Goal: Transaction & Acquisition: Purchase product/service

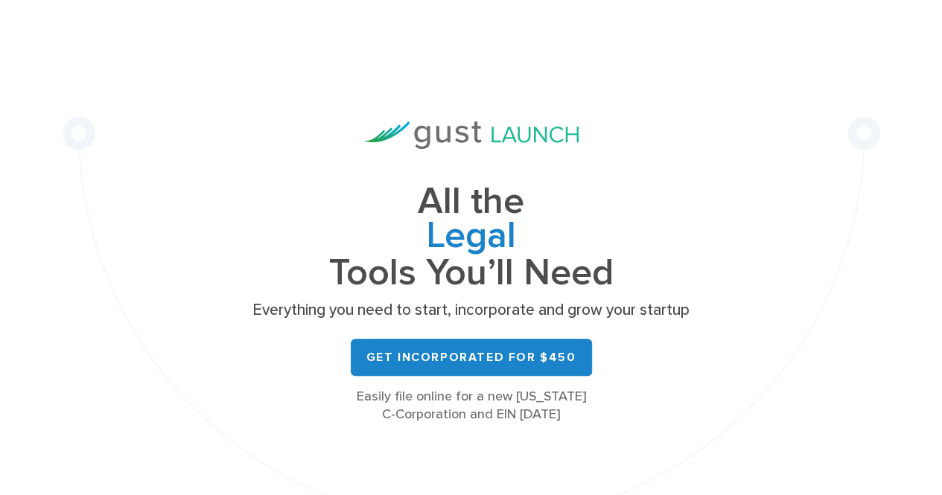
scroll to position [74, 0]
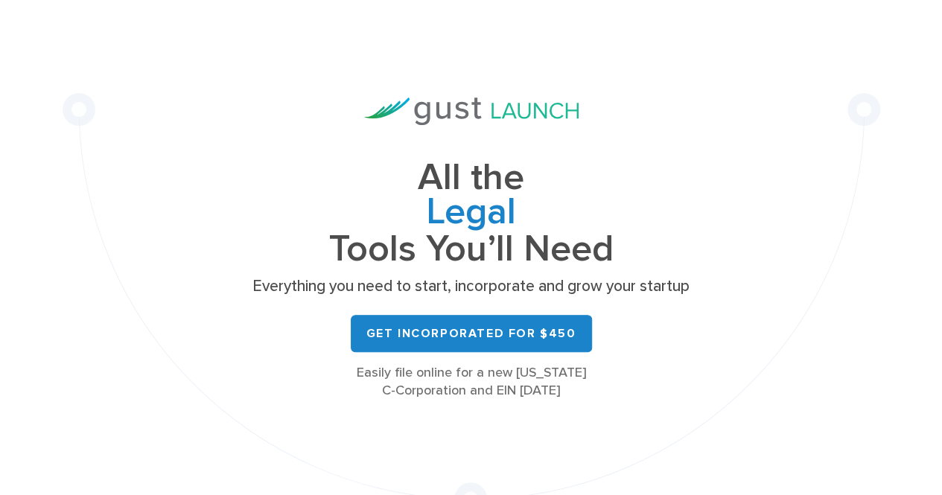
click at [399, 285] on p "Everything you need to start, incorporate and grow your startup" at bounding box center [471, 286] width 447 height 21
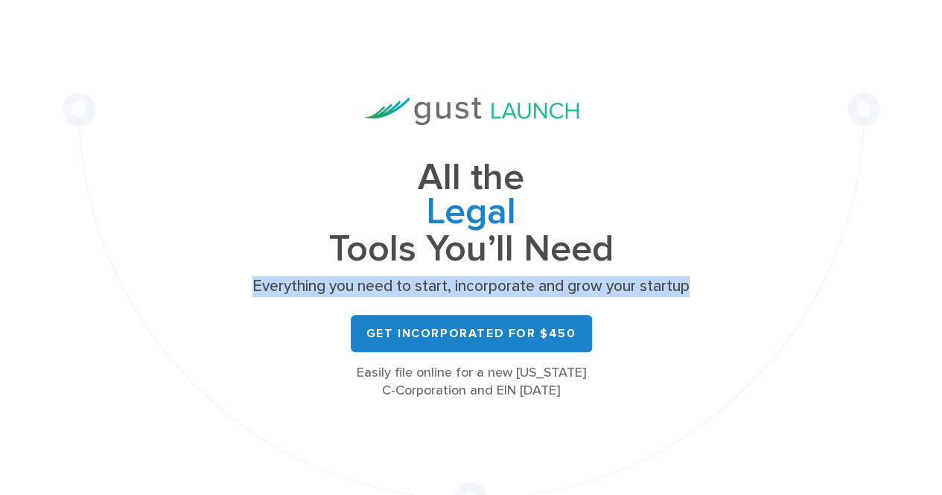
click at [399, 285] on p "Everything you need to start, incorporate and grow your startup" at bounding box center [471, 286] width 447 height 21
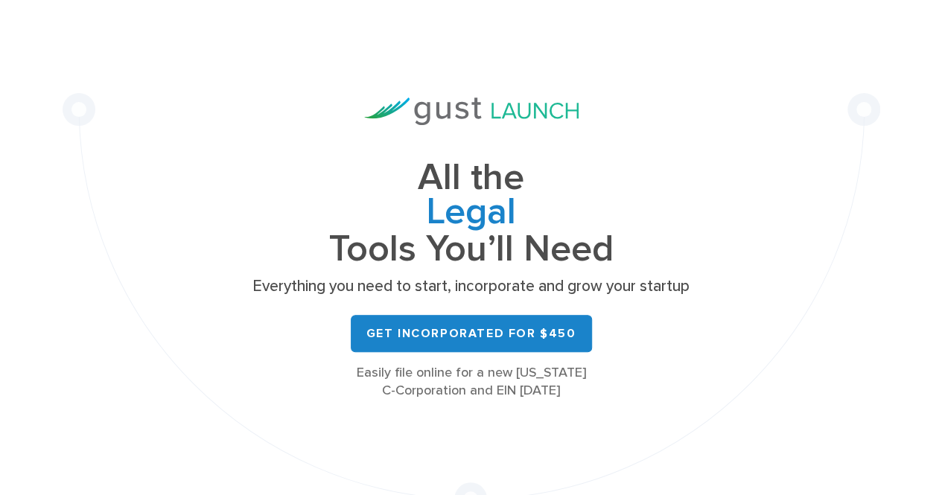
click at [621, 243] on h1 "All the Legal Cap Table Fundraising Governance Tools You’ll Need" at bounding box center [471, 213] width 447 height 105
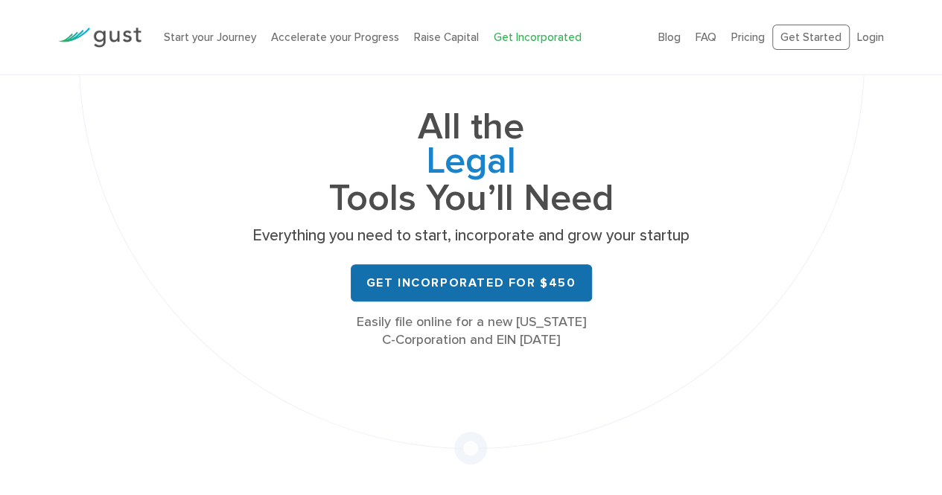
scroll to position [149, 0]
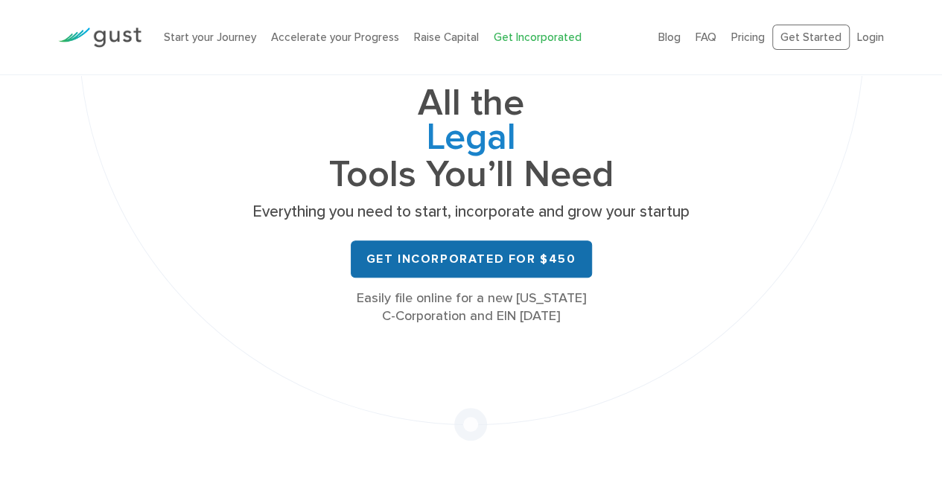
click at [459, 258] on link "Get Incorporated for $450" at bounding box center [471, 258] width 241 height 37
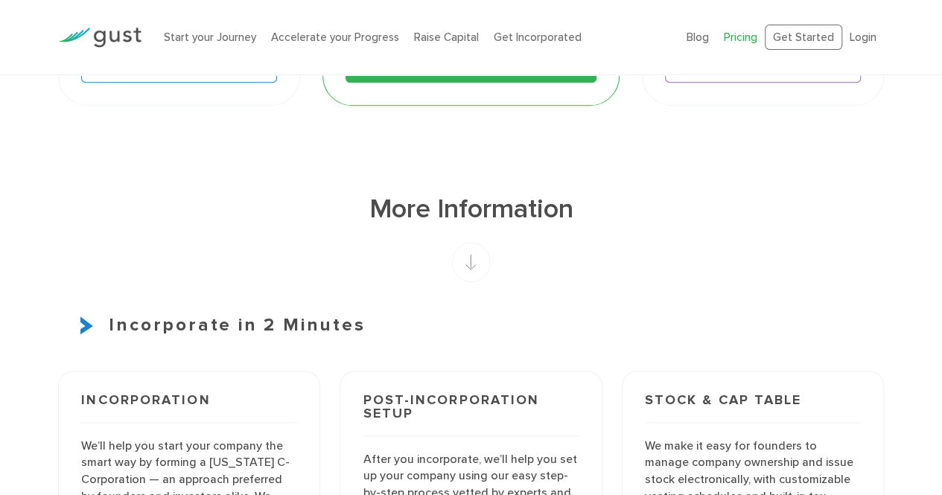
scroll to position [595, 0]
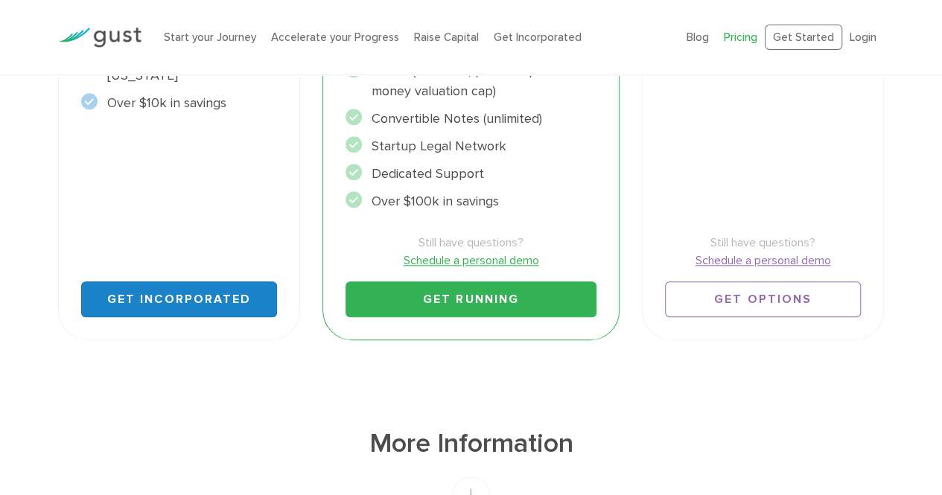
click at [213, 301] on link "Get Incorporated" at bounding box center [179, 299] width 196 height 36
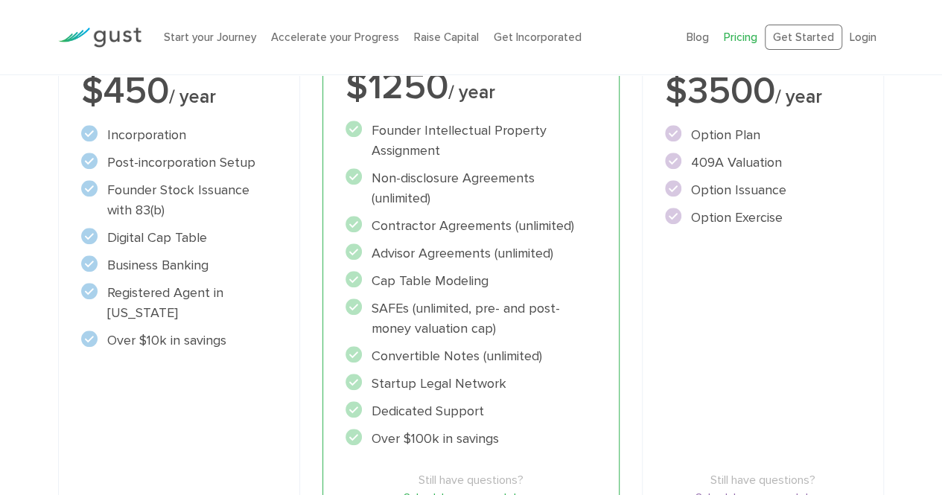
scroll to position [521, 0]
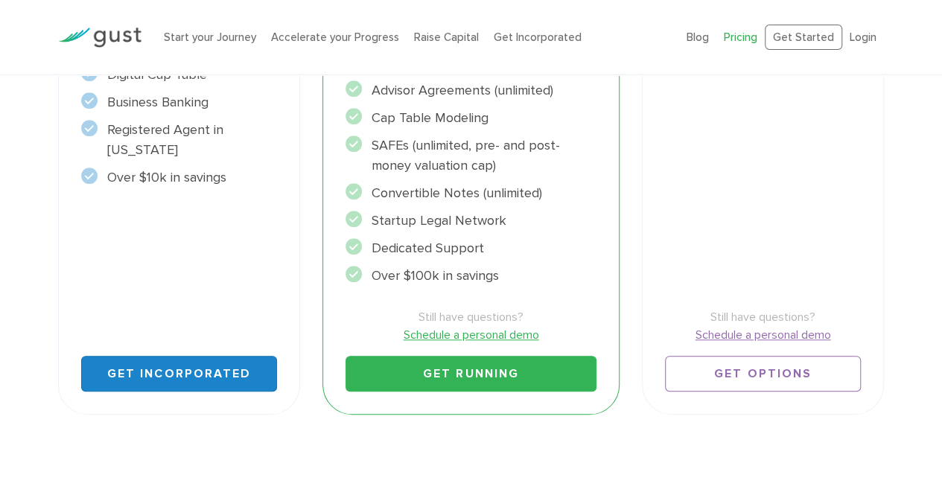
click at [222, 367] on link "Get Incorporated" at bounding box center [179, 374] width 196 height 36
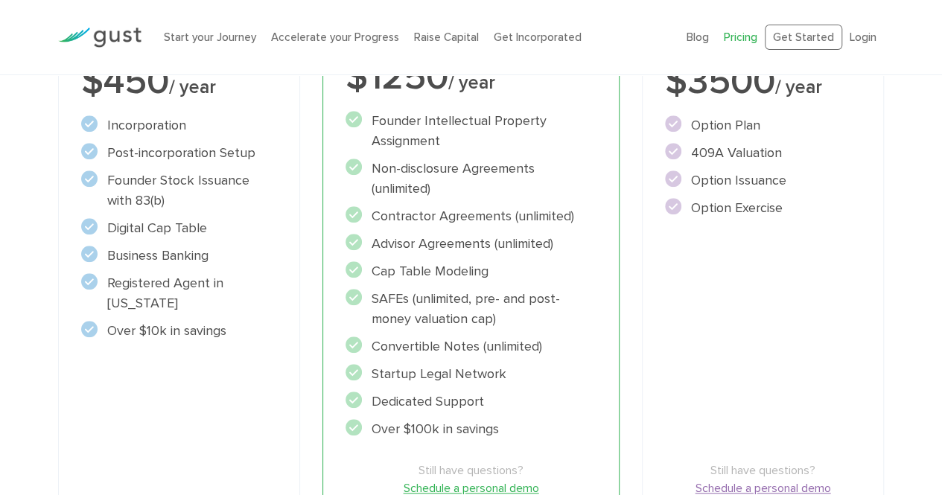
scroll to position [327, 0]
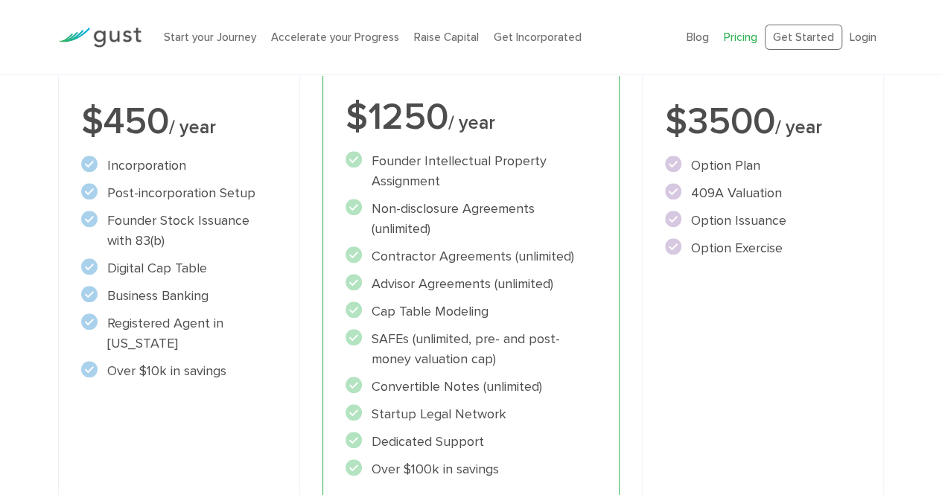
drag, startPoint x: 228, startPoint y: 372, endPoint x: 106, endPoint y: 160, distance: 244.7
click at [106, 160] on ul "Incorporation" at bounding box center [179, 269] width 196 height 226
click at [143, 324] on li "Registered Agent in Delaware" at bounding box center [179, 333] width 196 height 40
click at [173, 348] on li "Registered Agent in Delaware" at bounding box center [179, 333] width 196 height 40
drag, startPoint x: 194, startPoint y: 353, endPoint x: 124, endPoint y: 287, distance: 96.3
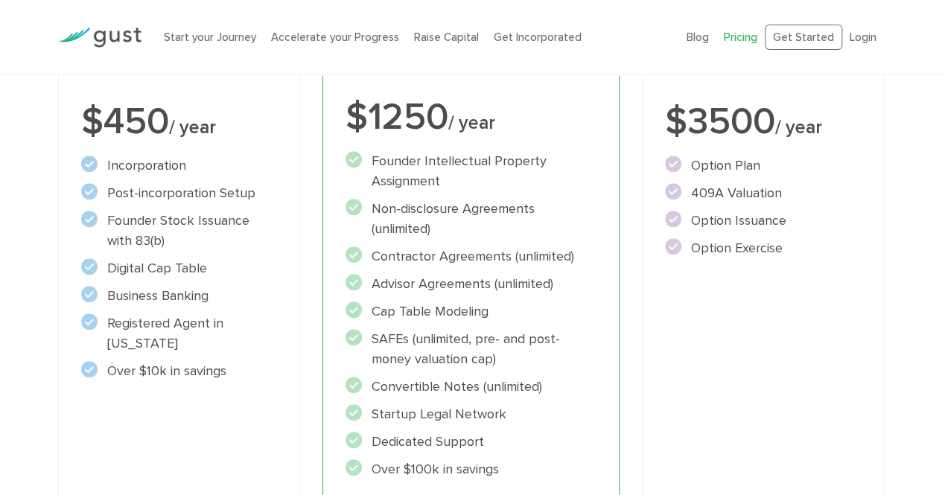
click at [124, 287] on ul "Incorporation" at bounding box center [179, 269] width 196 height 226
click at [192, 346] on li "Registered Agent in Delaware" at bounding box center [179, 333] width 196 height 40
drag, startPoint x: 171, startPoint y: 341, endPoint x: 105, endPoint y: 161, distance: 191.9
click at [105, 161] on ul "Incorporation" at bounding box center [179, 269] width 196 height 226
copy ul "Incorporation Post-incorporation Setup Founder Stock Issuance with 83(b) Digita…"
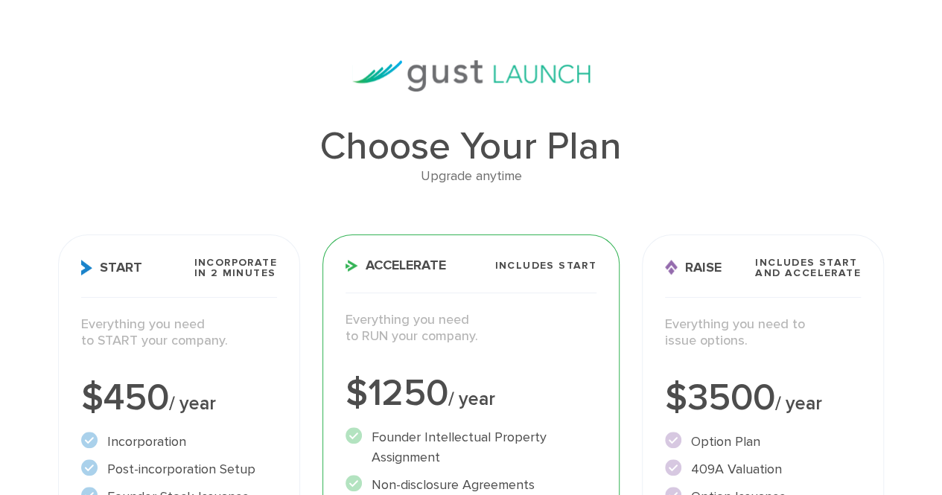
scroll to position [0, 0]
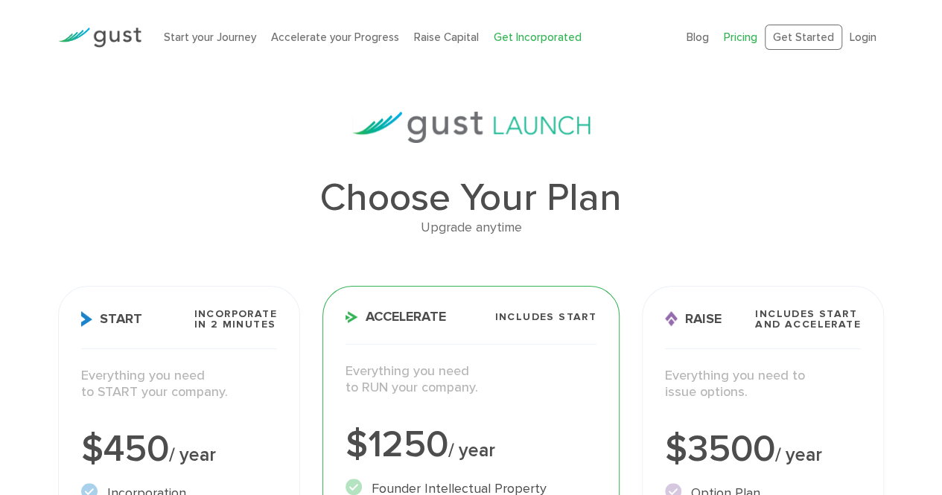
click at [554, 31] on link "Get Incorporated" at bounding box center [537, 37] width 88 height 13
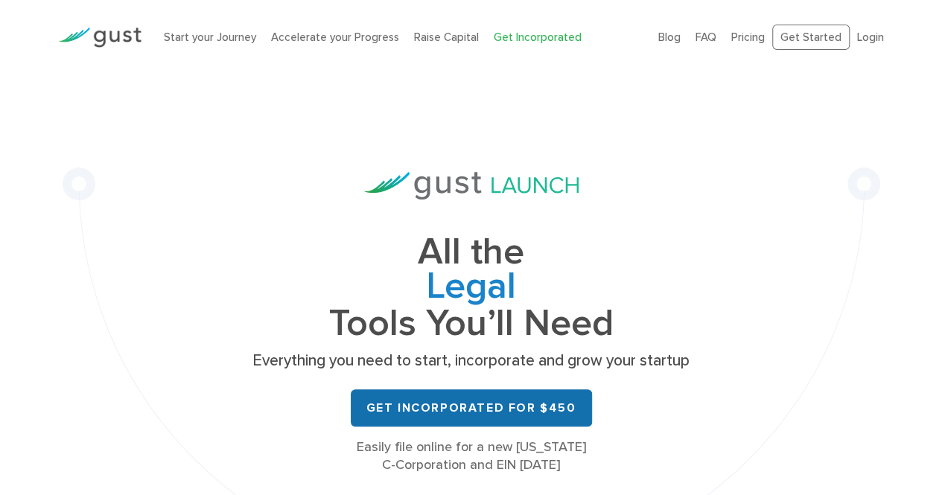
click at [536, 415] on link "Get Incorporated for $450" at bounding box center [471, 407] width 241 height 37
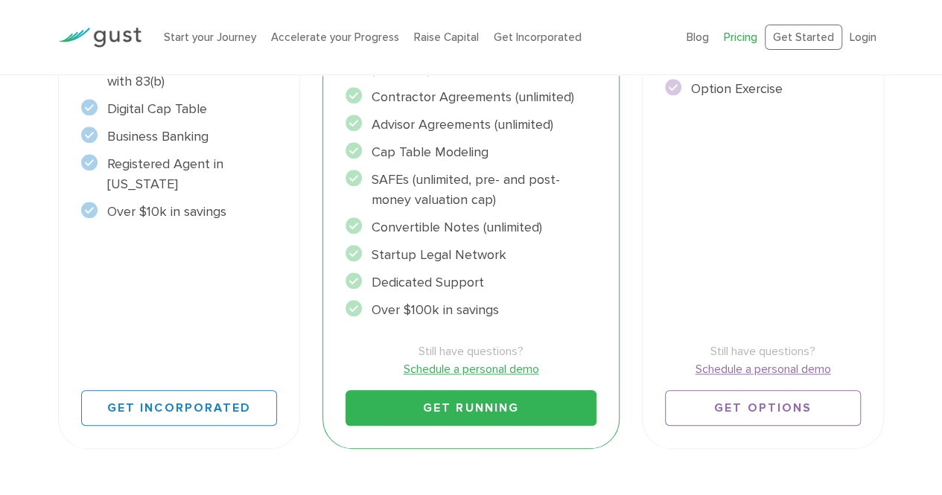
scroll to position [595, 0]
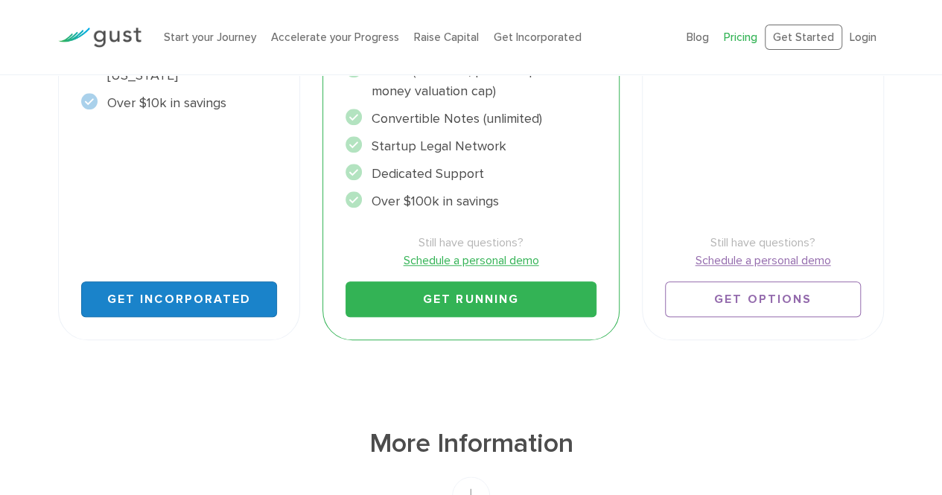
click at [216, 301] on link "Get Incorporated" at bounding box center [179, 299] width 196 height 36
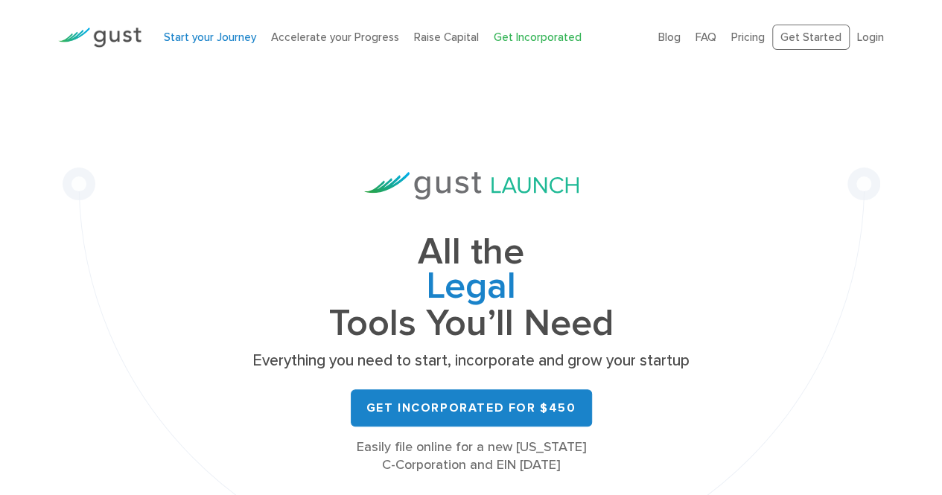
click at [204, 31] on link "Start your Journey" at bounding box center [210, 37] width 92 height 13
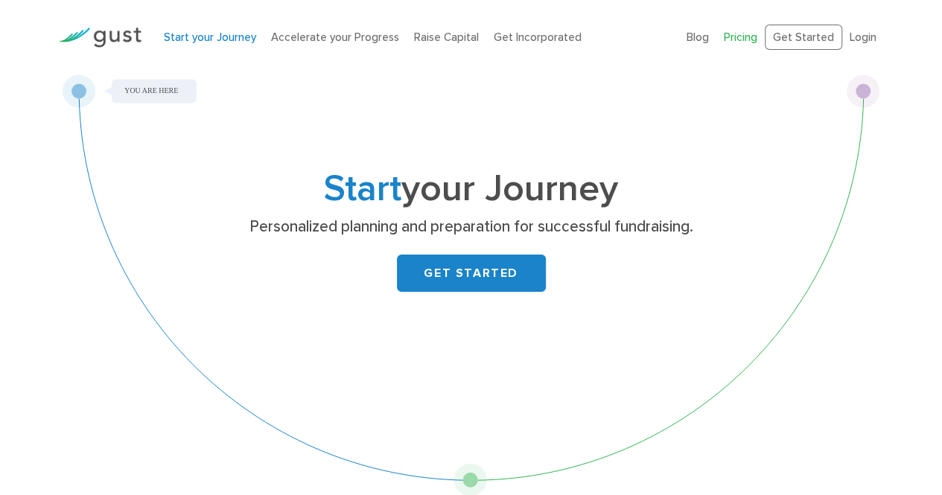
click at [744, 36] on link "Pricing" at bounding box center [739, 37] width 33 height 13
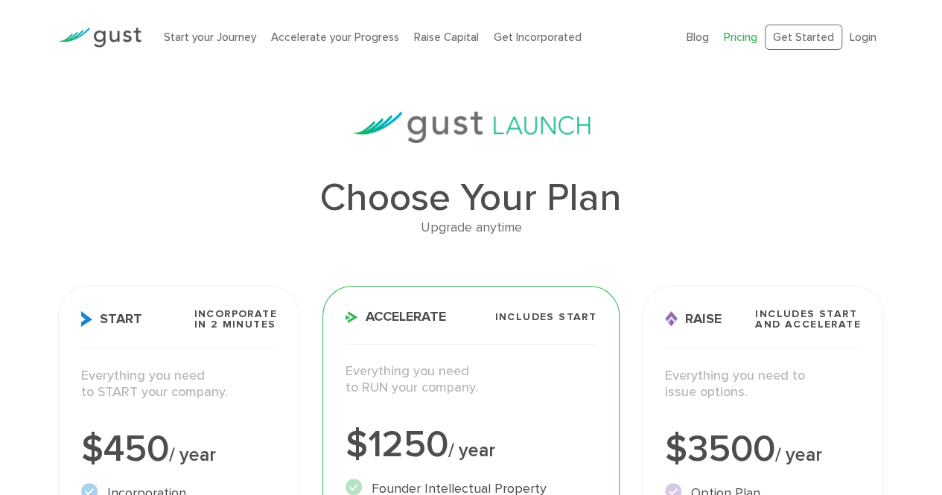
click at [89, 41] on img at bounding box center [99, 38] width 83 height 20
